Goal: Task Accomplishment & Management: Manage account settings

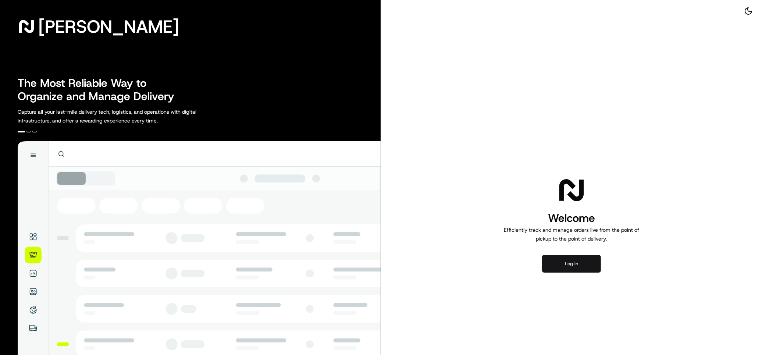
click at [575, 267] on button "Log in" at bounding box center [571, 264] width 59 height 18
